Goal: Task Accomplishment & Management: Manage account settings

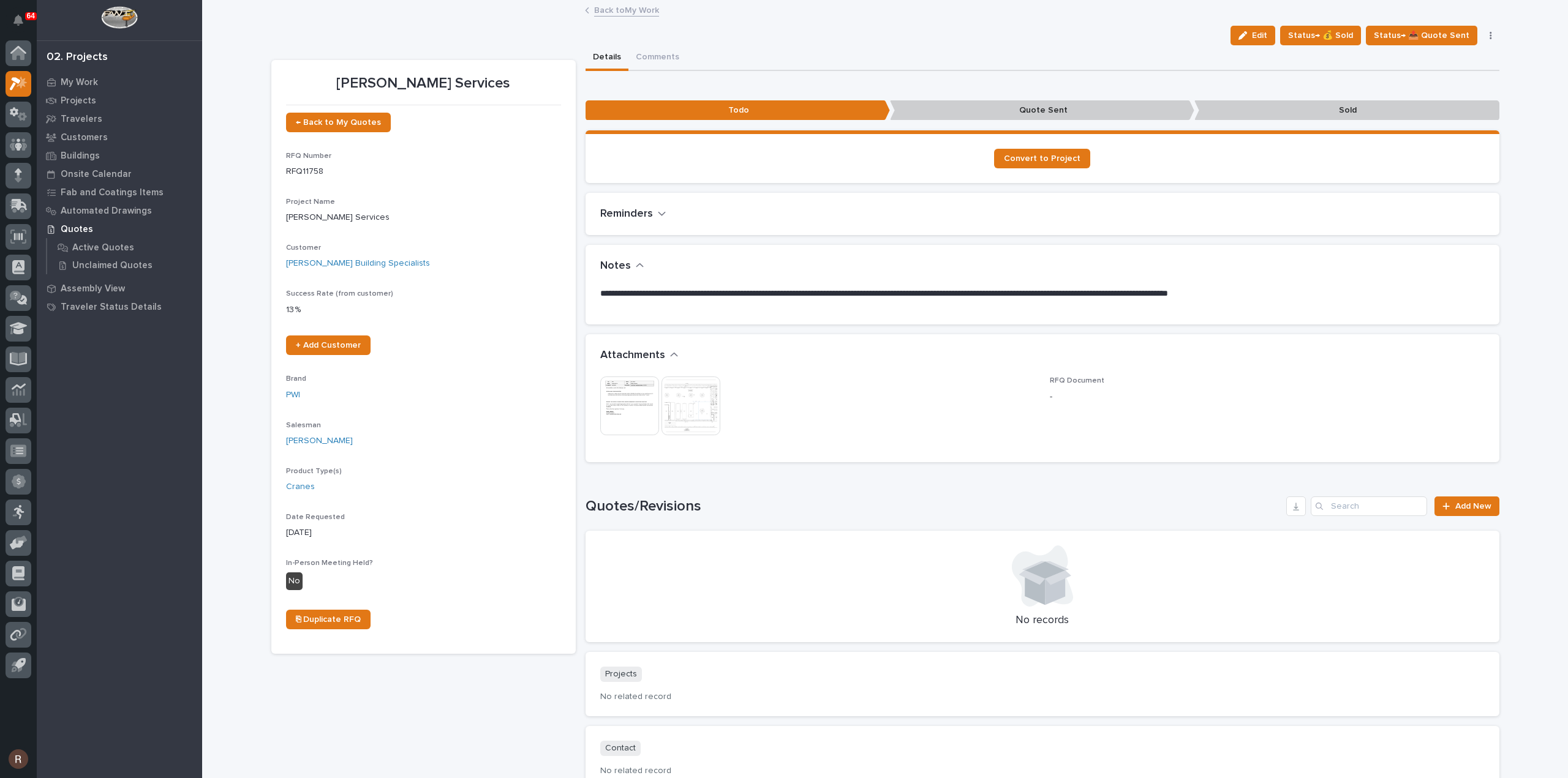
drag, startPoint x: 1326, startPoint y: 37, endPoint x: 602, endPoint y: 73, distance: 724.9
click at [602, 73] on div "[PERSON_NAME] Services Edit Status→ 💰 Sold Status→ 📤 Quote Sent Status→ ❌ PWI D…" at bounding box center [886, 401] width 1228 height 800
click at [1440, 31] on span "Status→ 📤 Quote Sent" at bounding box center [1421, 35] width 96 height 15
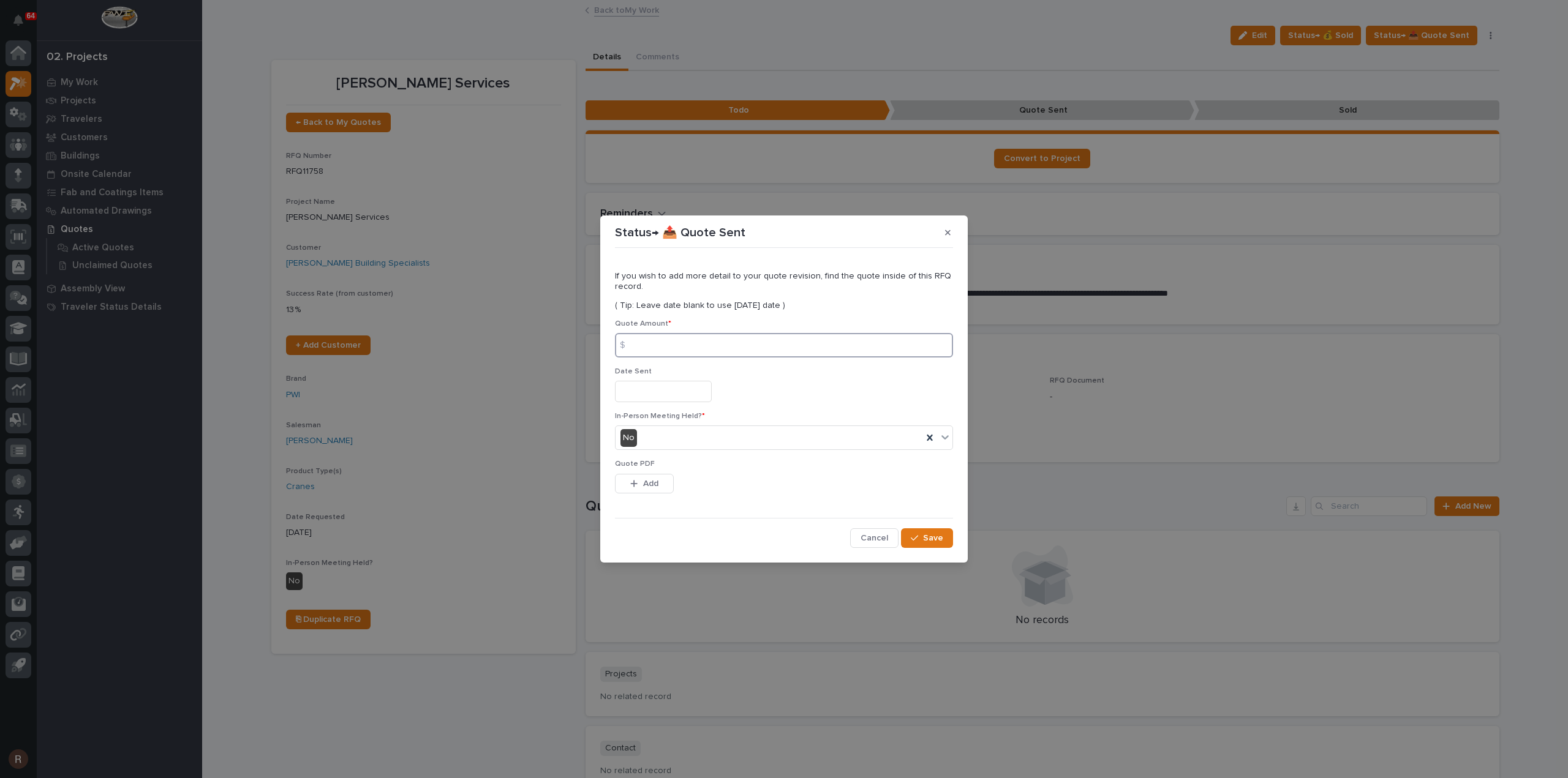
click at [654, 354] on input at bounding box center [784, 346] width 338 height 24
type input "118348"
click at [669, 401] on input "text" at bounding box center [663, 392] width 97 height 22
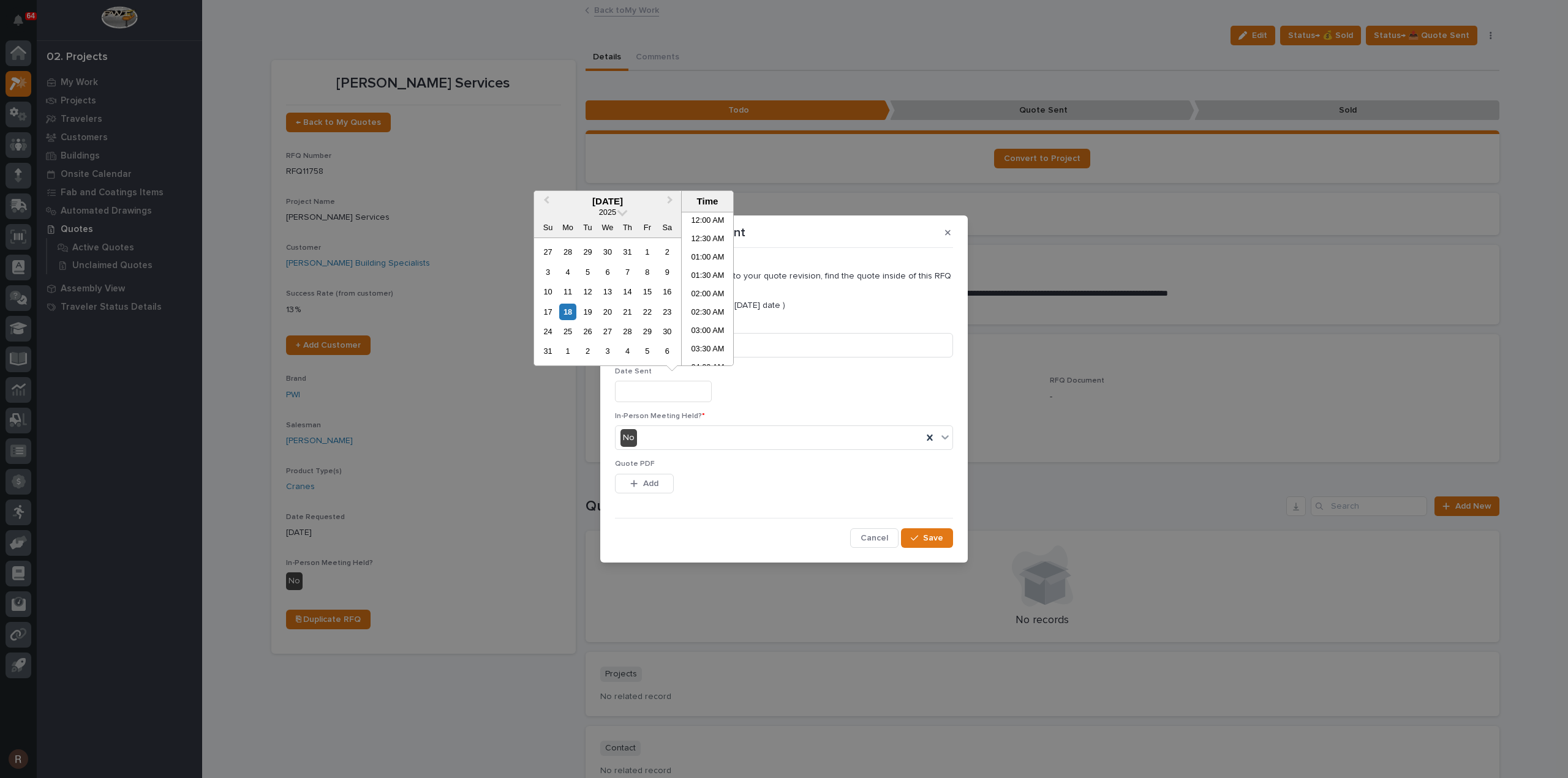
scroll to position [502, 0]
click at [573, 310] on div "18" at bounding box center [567, 312] width 16 height 16
type input "**********"
click at [650, 484] on span "Add" at bounding box center [651, 483] width 16 height 11
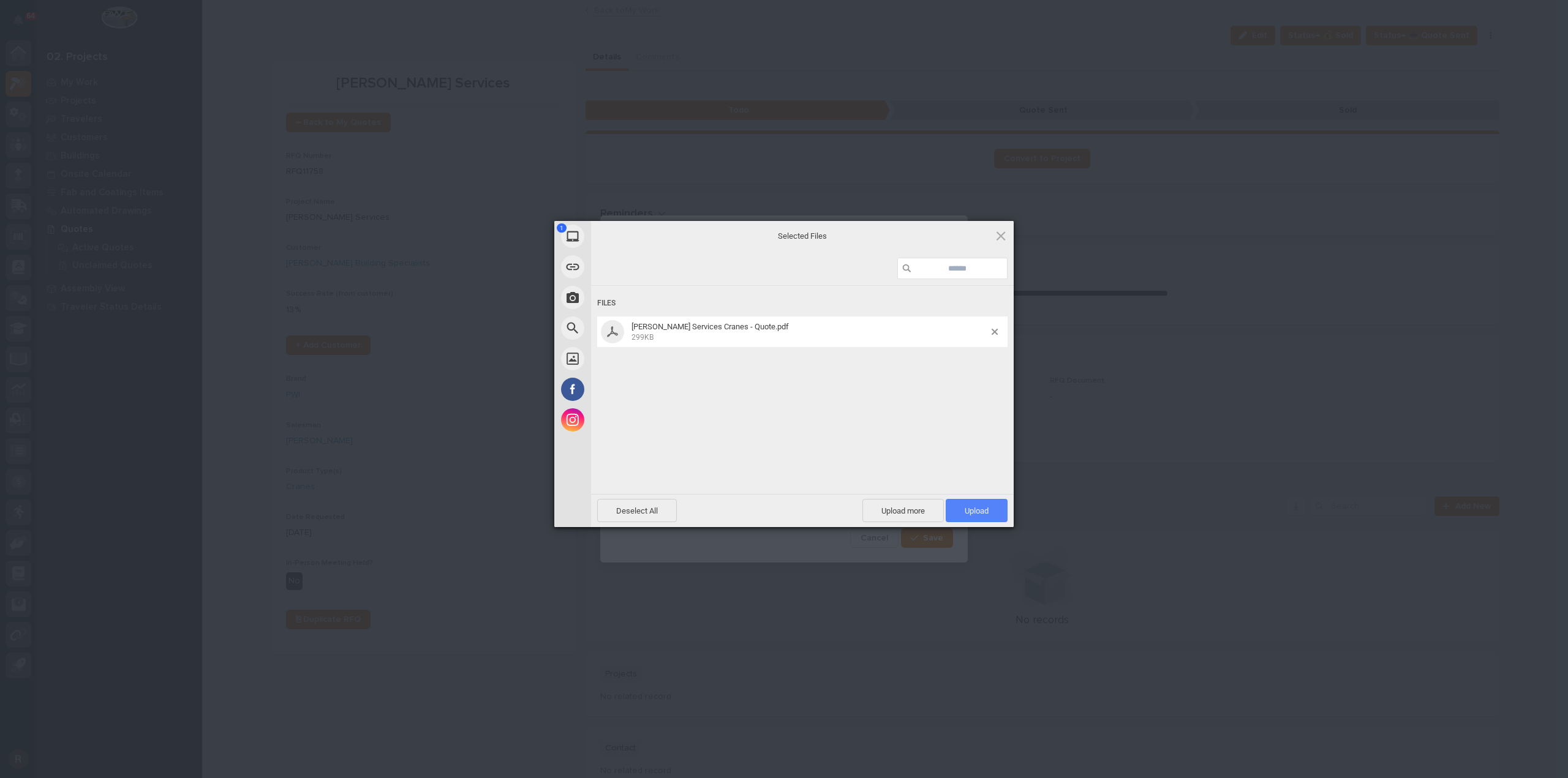
click at [980, 513] on span "Upload 1" at bounding box center [977, 511] width 24 height 10
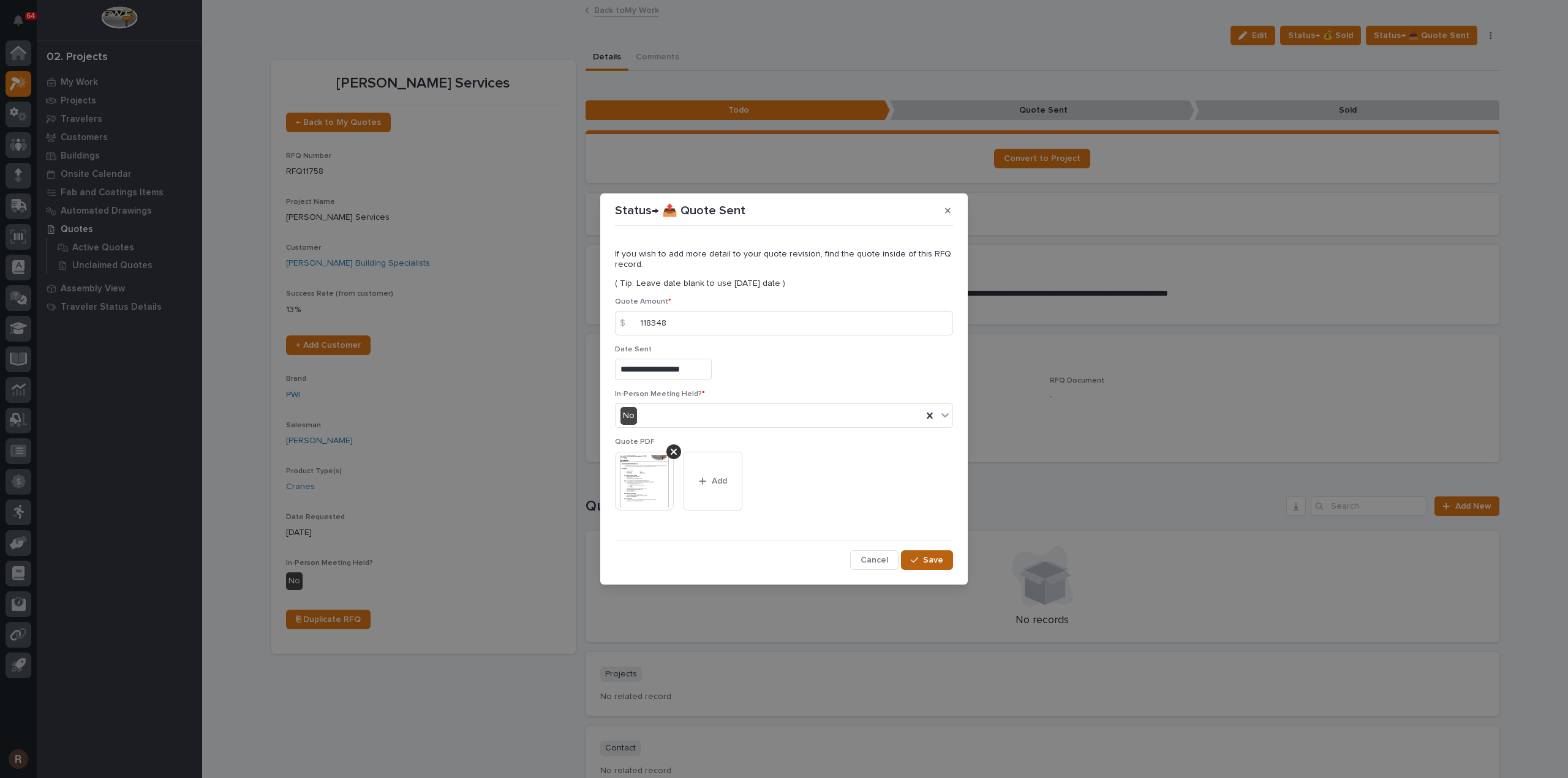
click at [946, 559] on button "Save" at bounding box center [927, 560] width 52 height 20
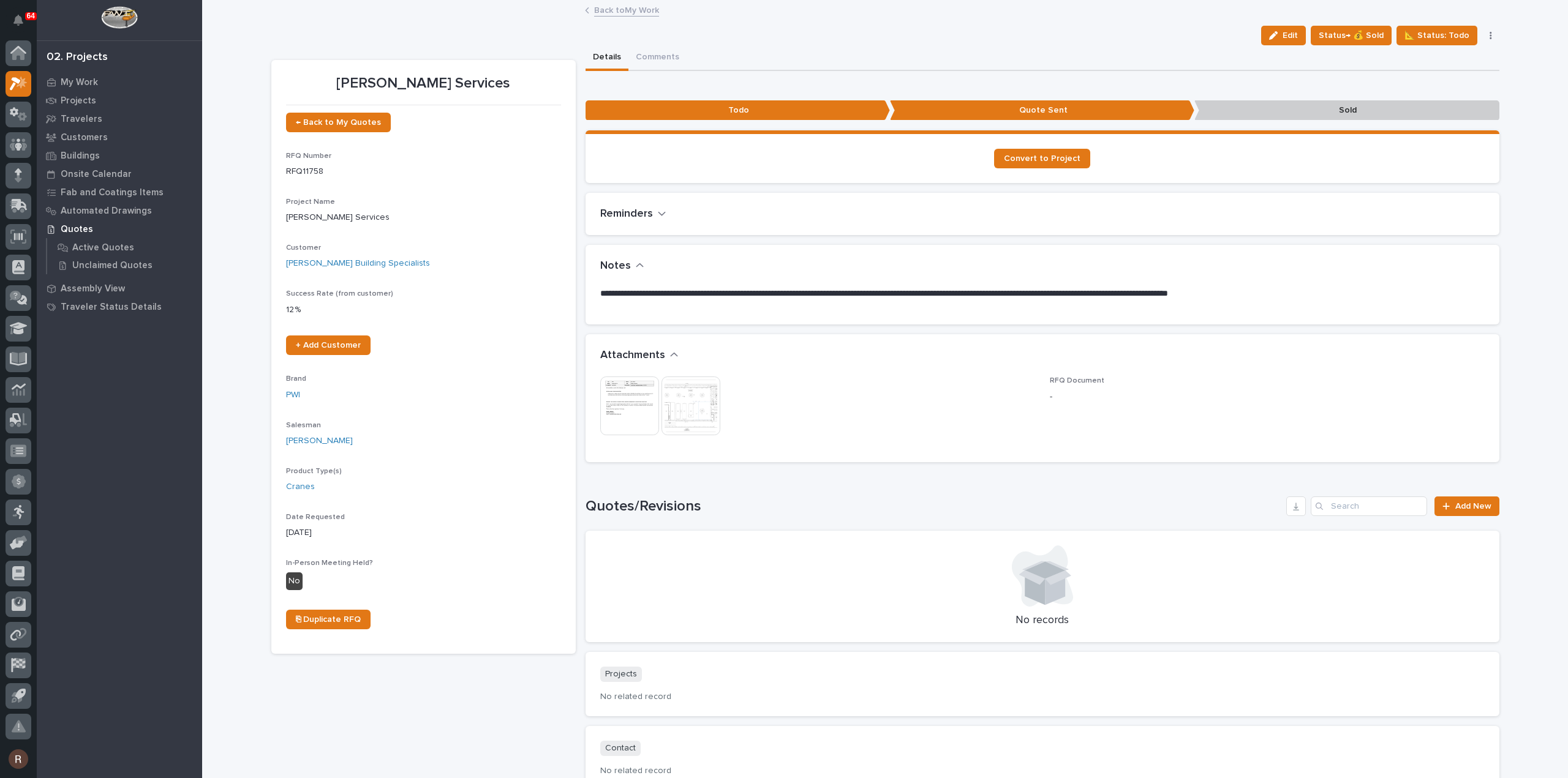
scroll to position [0, 0]
